Goal: Information Seeking & Learning: Find specific fact

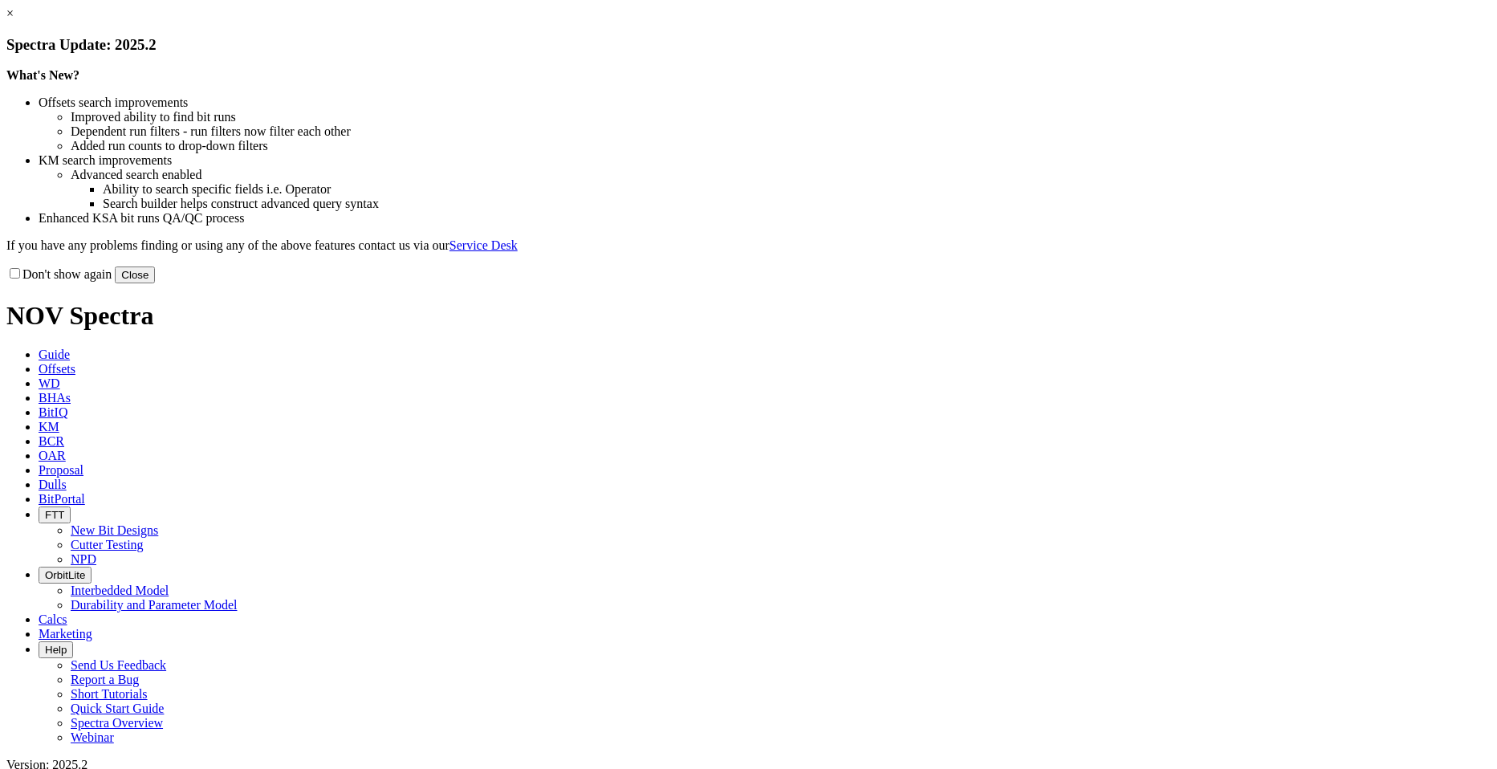
click at [155, 283] on button "Close" at bounding box center [135, 275] width 40 height 17
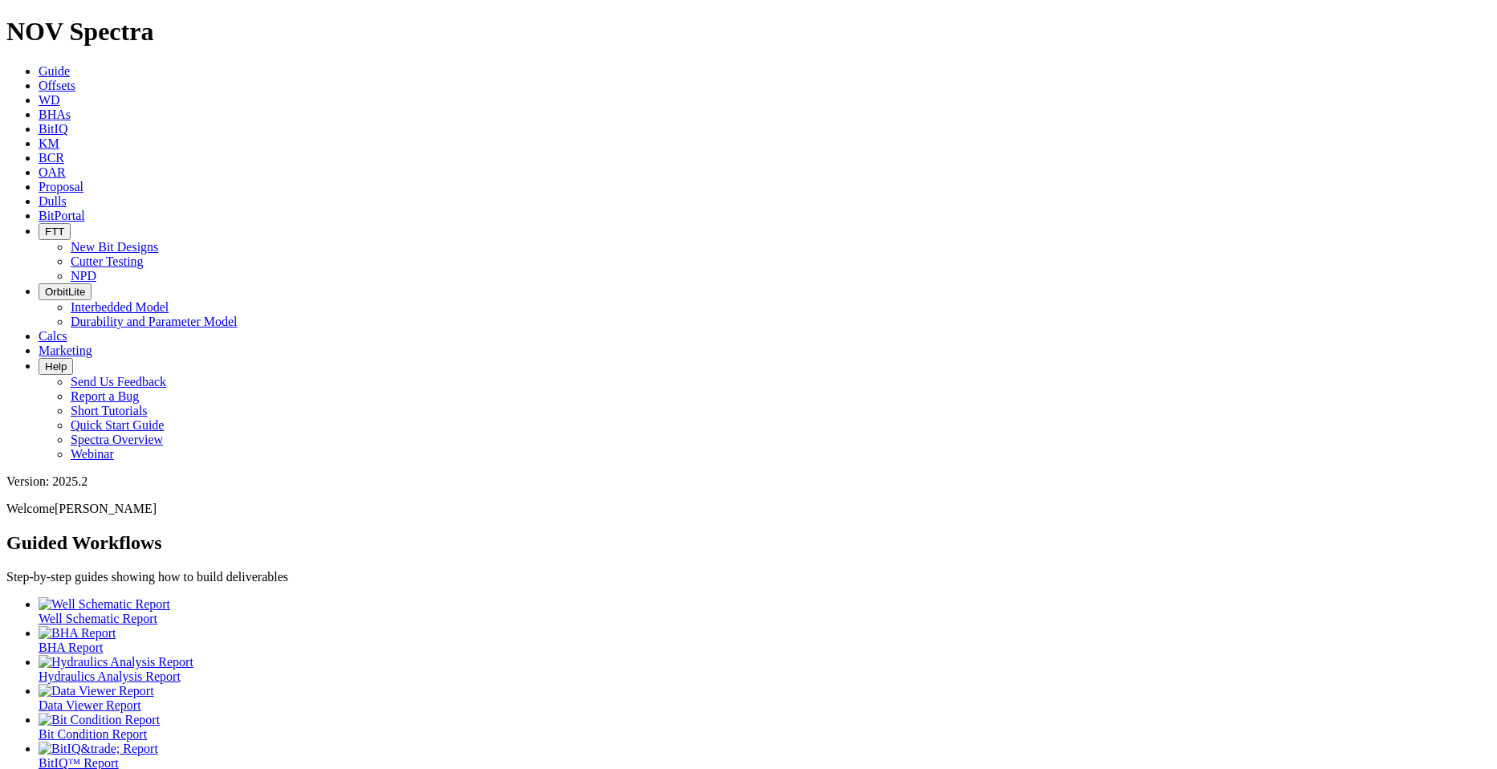
click at [75, 79] on span "Offsets" at bounding box center [57, 86] width 37 height 14
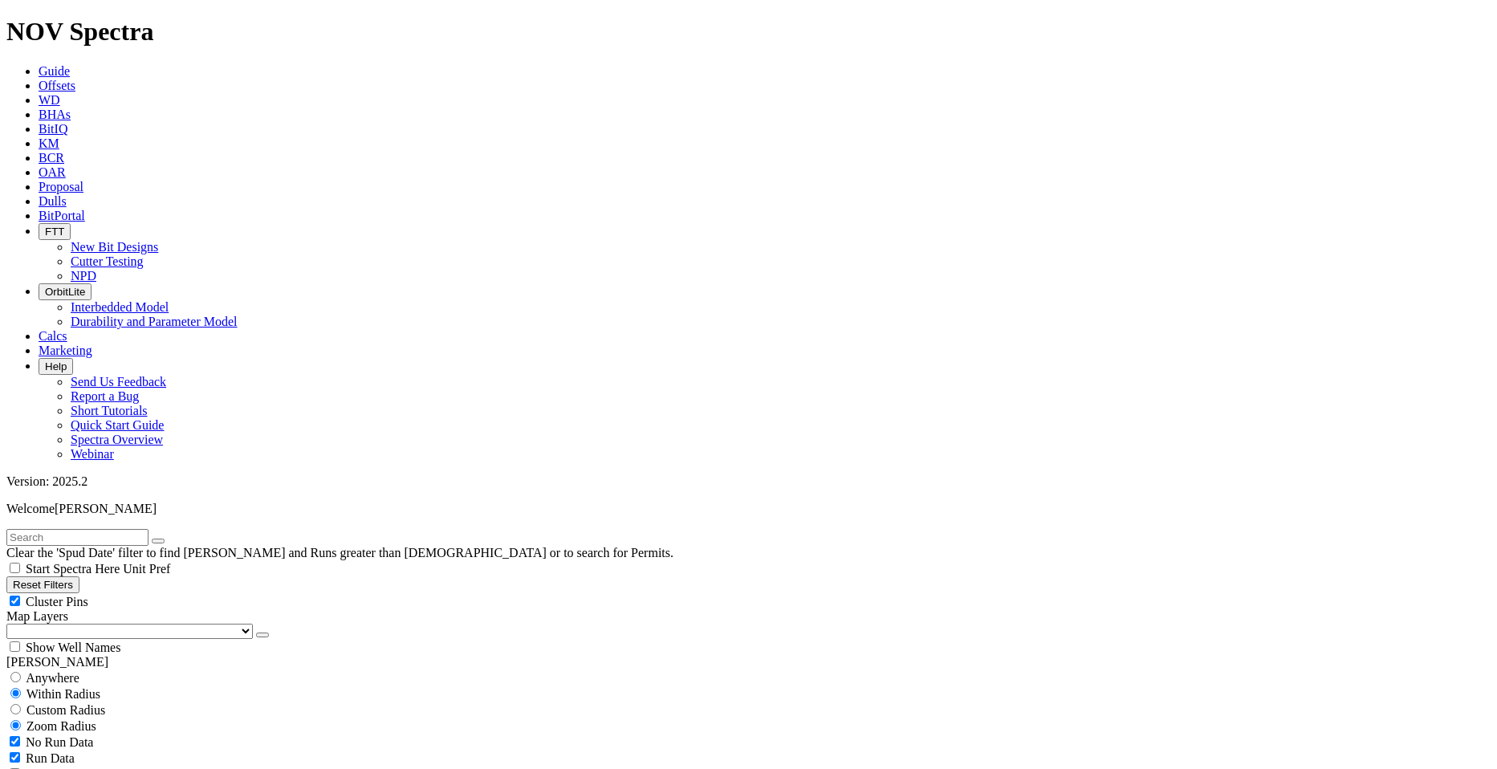
click at [62, 529] on input "text" at bounding box center [77, 537] width 142 height 17
click at [128, 529] on input "text" at bounding box center [77, 537] width 142 height 17
click at [124, 529] on input "Bell Farms" at bounding box center [77, 537] width 142 height 17
type input "Bell Farm"
